Goal: Use online tool/utility: Utilize a website feature to perform a specific function

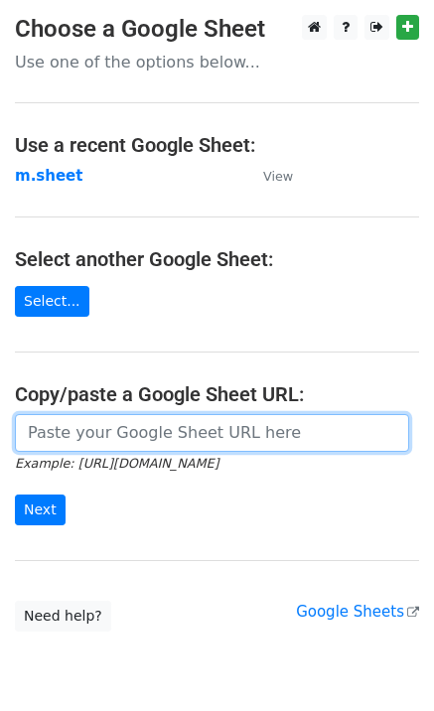
click at [153, 432] on input "url" at bounding box center [212, 433] width 394 height 38
type input "https://docs.google.com/spreadsheets/d/1NSPy5y9XraHPasg8dEzu-ngu0Ro3lXZEEAXZcNX…"
click at [127, 428] on input "https://docs.google.com/spreadsheets/d/1NSPy5y9XraHPasg8dEzu-ngu0Ro3lXZEEAXZcNX…" at bounding box center [212, 433] width 394 height 38
click at [129, 439] on input "url" at bounding box center [212, 433] width 394 height 38
type input "https://docs.google.com/spreadsheets/d/1NSPy5y9XraHPasg8dEzu-ngu0Ro3lXZEEAXZcNX…"
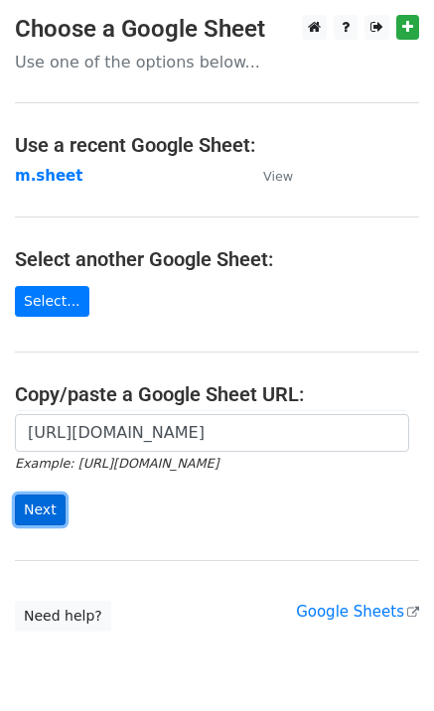
click at [18, 498] on input "Next" at bounding box center [40, 510] width 51 height 31
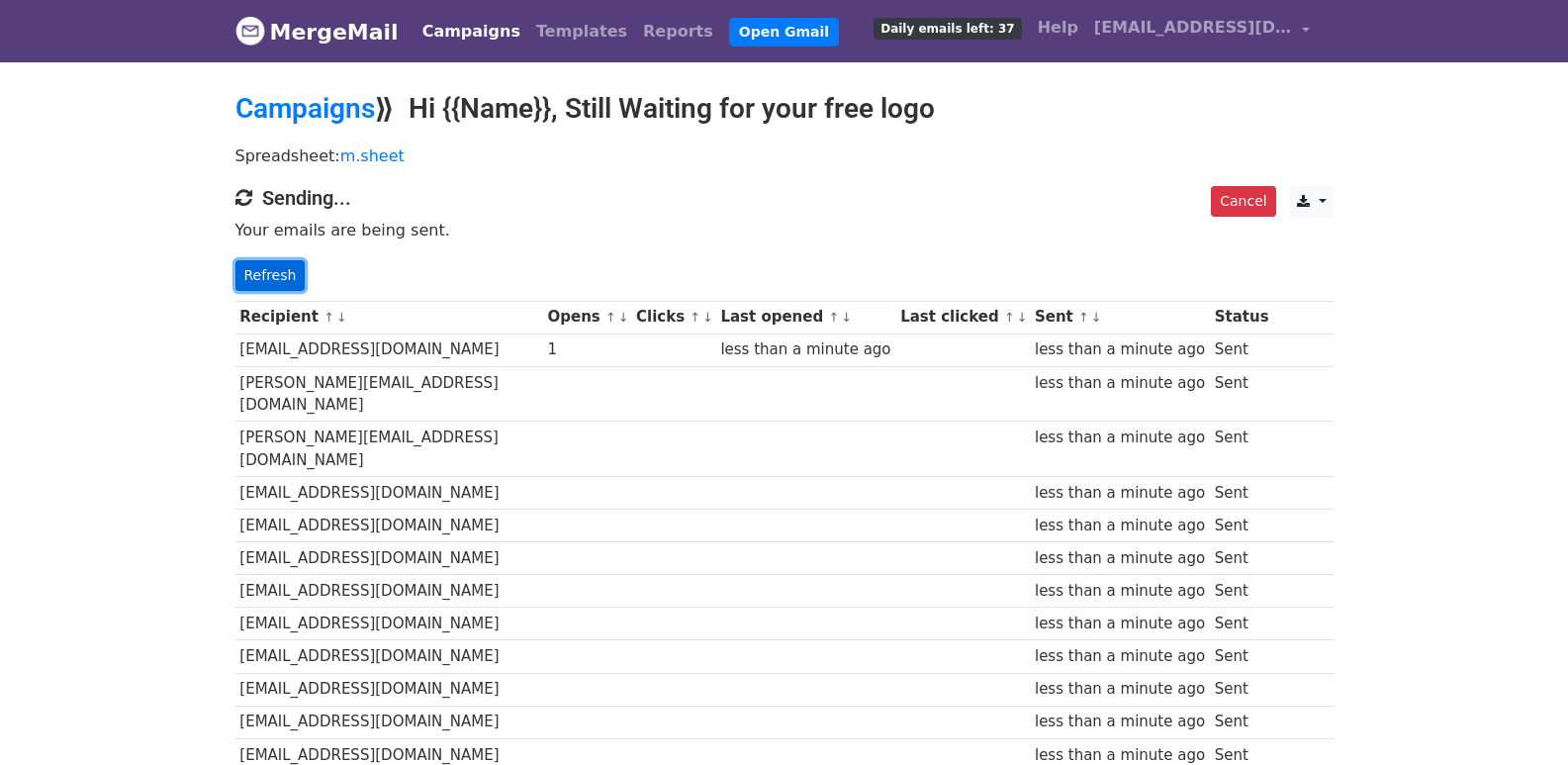
click at [262, 267] on link "Refresh" at bounding box center [270, 275] width 71 height 31
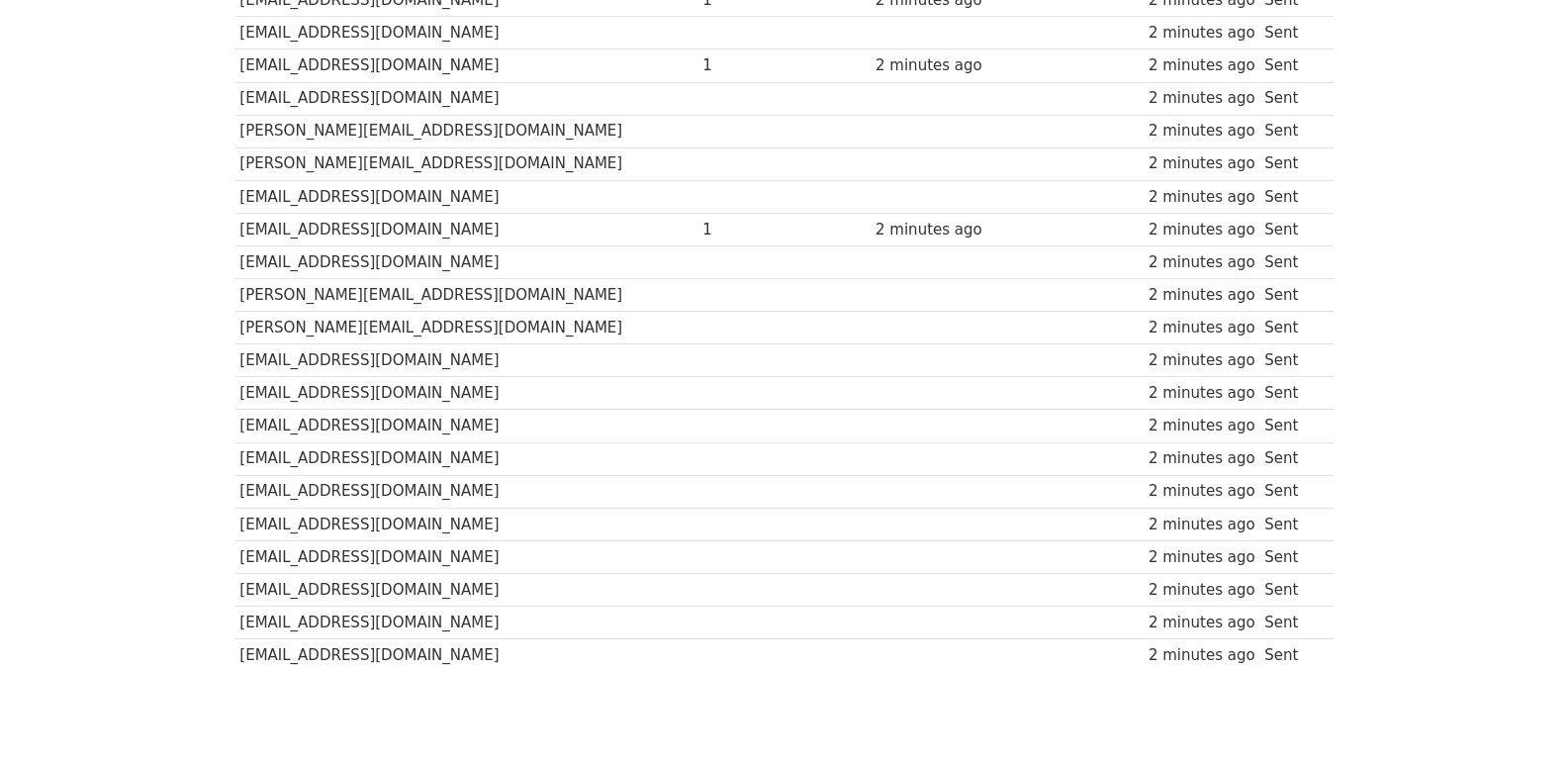
scroll to position [1312, 0]
